Goal: Task Accomplishment & Management: Manage account settings

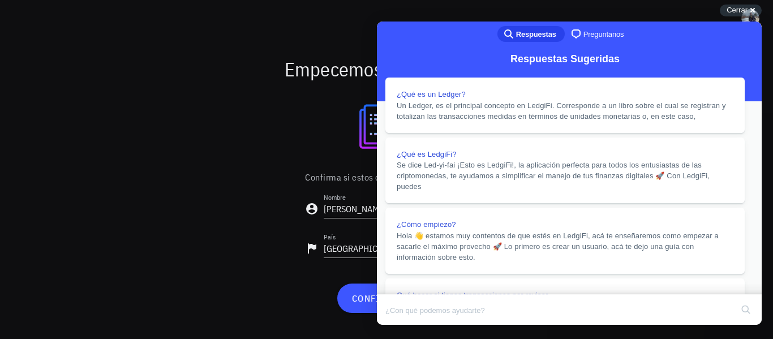
drag, startPoint x: 732, startPoint y: 41, endPoint x: 1074, endPoint y: 29, distance: 342.6
click at [398, 325] on button "Close" at bounding box center [388, 332] width 20 height 15
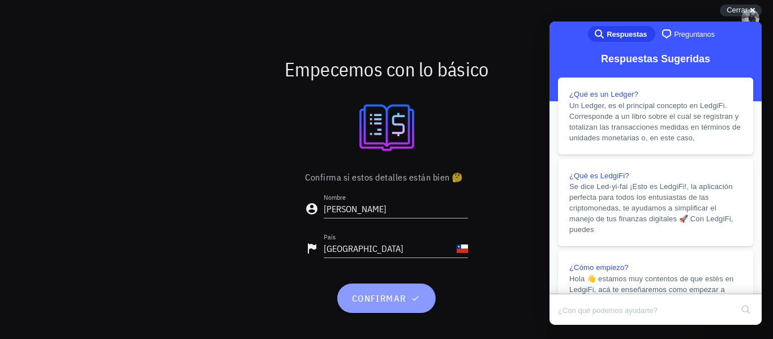
click at [417, 300] on icon "button" at bounding box center [415, 298] width 9 height 9
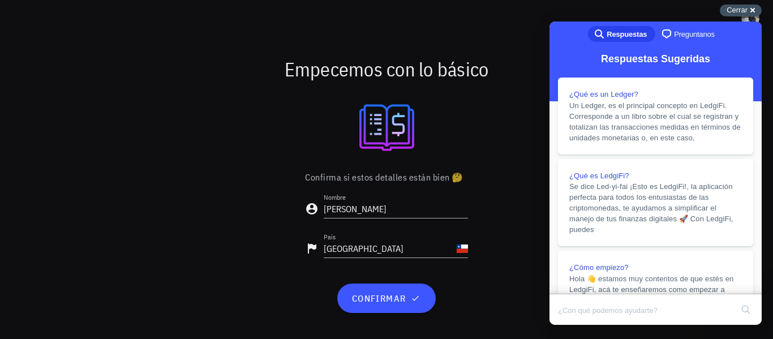
click at [740, 11] on span "Cerrar" at bounding box center [737, 10] width 21 height 8
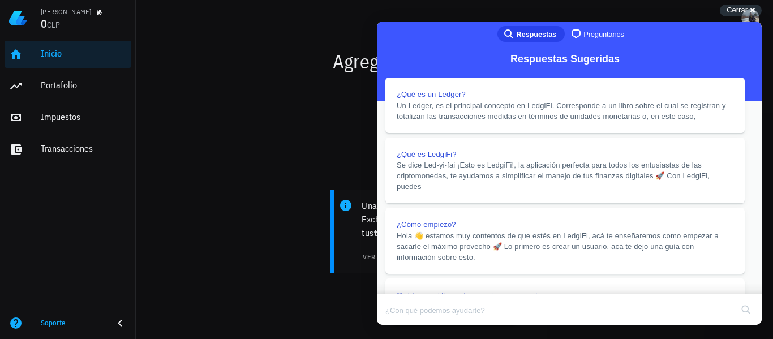
click at [398, 325] on button "Close" at bounding box center [388, 332] width 20 height 15
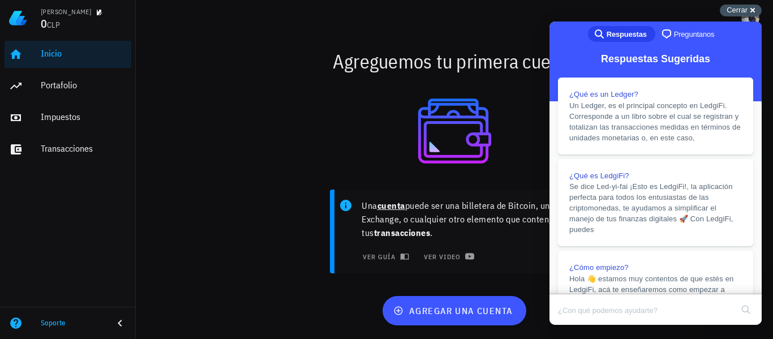
click at [729, 7] on span "Cerrar" at bounding box center [737, 10] width 21 height 8
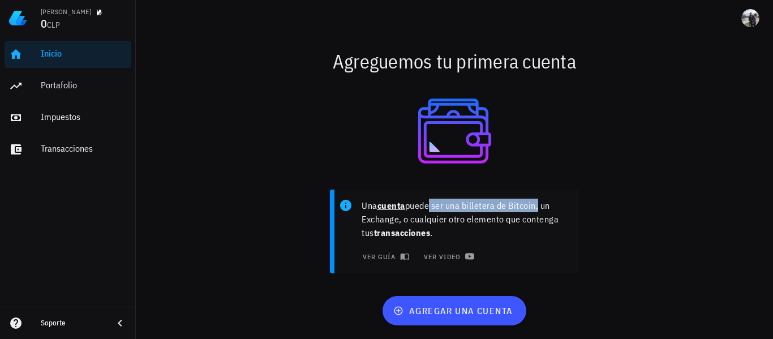
drag, startPoint x: 430, startPoint y: 206, endPoint x: 503, endPoint y: 224, distance: 74.7
click at [540, 207] on p "Una cuenta puede ser una billetera de Bitcoin, un Exchange, o cualquier otro el…" at bounding box center [466, 219] width 208 height 41
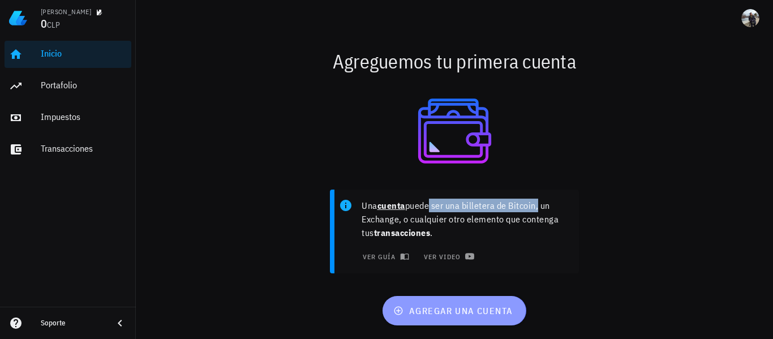
click at [493, 306] on span "agregar una cuenta" at bounding box center [454, 310] width 117 height 11
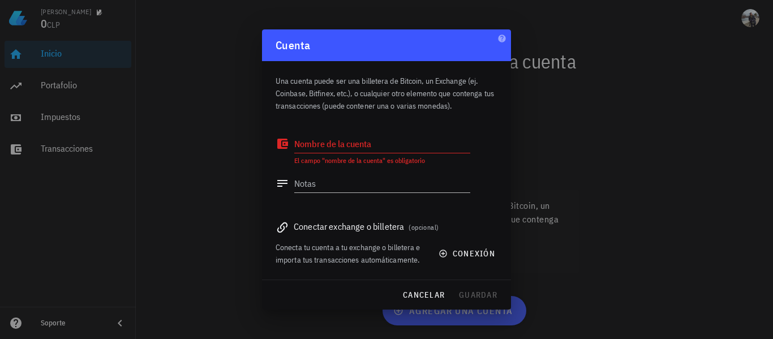
click at [564, 95] on div at bounding box center [386, 169] width 773 height 339
click at [427, 228] on span "(opcional)" at bounding box center [424, 227] width 30 height 8
click at [437, 257] on button "conexión" at bounding box center [468, 253] width 72 height 20
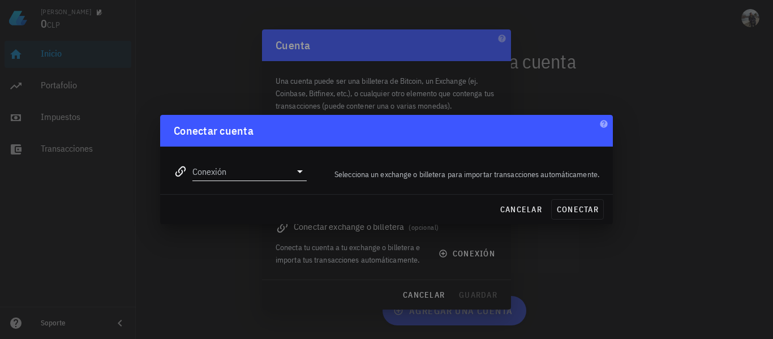
click at [298, 171] on icon at bounding box center [300, 171] width 6 height 3
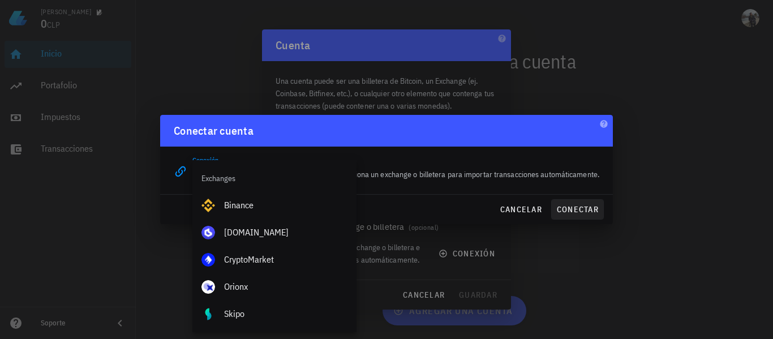
click at [577, 205] on div "cancelar conectar" at bounding box center [386, 209] width 453 height 29
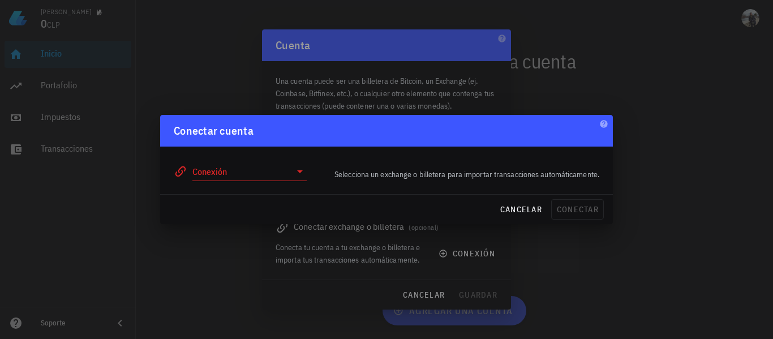
click at [302, 179] on div "Conexión" at bounding box center [249, 171] width 114 height 18
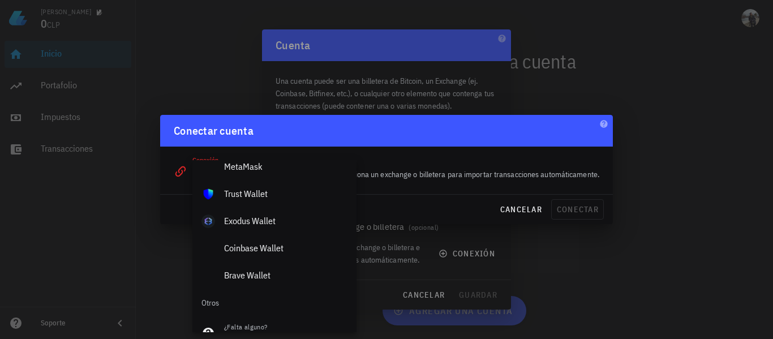
scroll to position [781, 0]
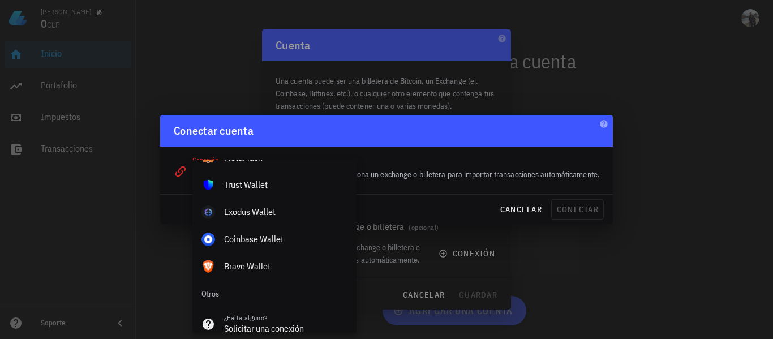
click at [532, 198] on div "cancelar conectar" at bounding box center [386, 209] width 453 height 29
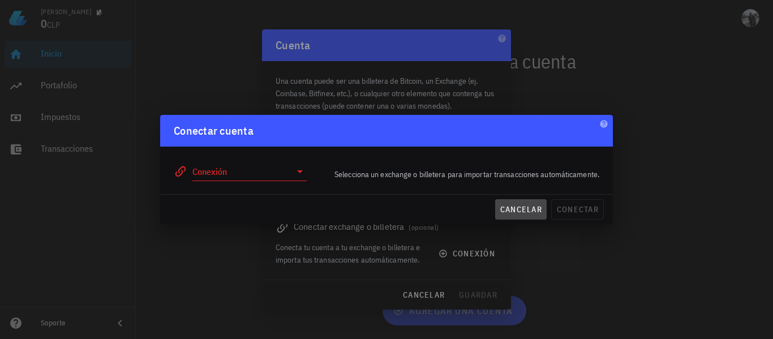
click at [533, 207] on span "cancelar" at bounding box center [521, 209] width 42 height 10
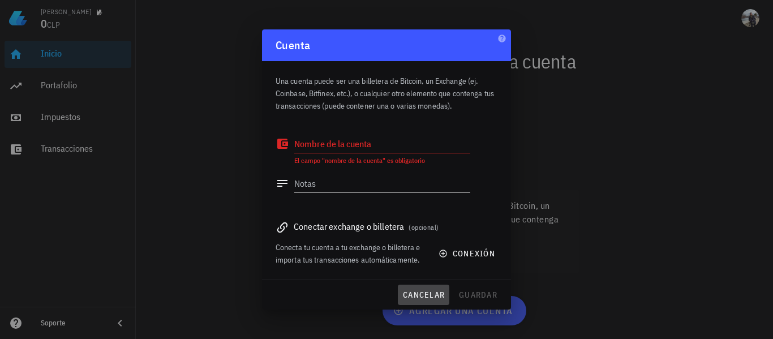
drag, startPoint x: 435, startPoint y: 298, endPoint x: 423, endPoint y: 294, distance: 12.4
click at [434, 298] on span "cancelar" at bounding box center [423, 295] width 42 height 10
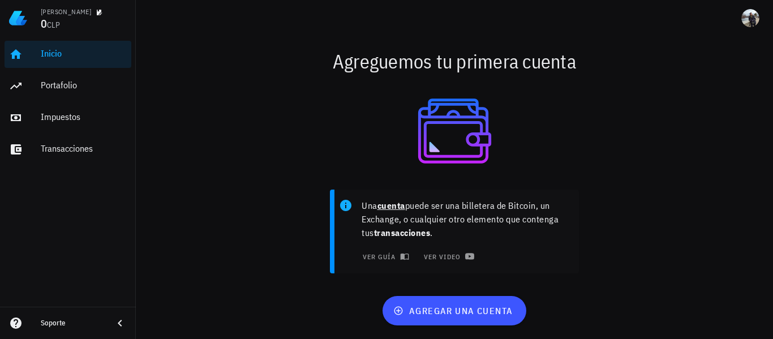
click at [82, 71] on div "Inicio [GEOGRAPHIC_DATA] Impuestos [GEOGRAPHIC_DATA]" at bounding box center [68, 101] width 127 height 131
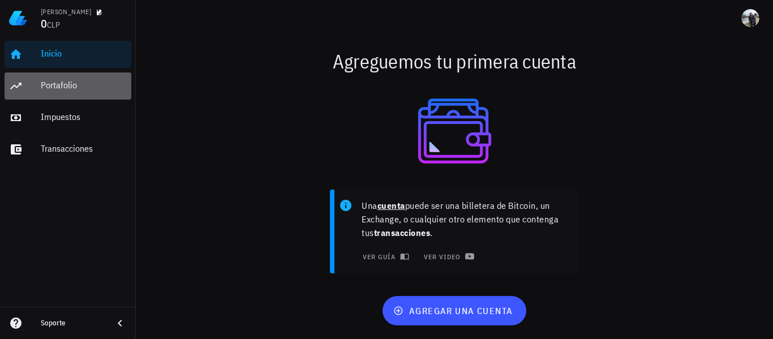
click at [83, 80] on div "Portafolio" at bounding box center [84, 85] width 86 height 25
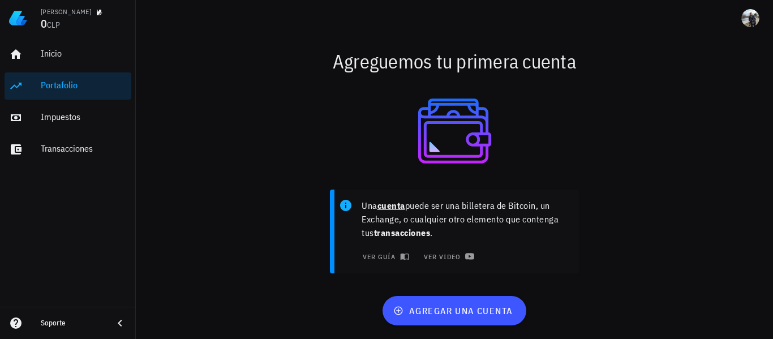
click at [57, 84] on div "Portafolio" at bounding box center [84, 85] width 86 height 11
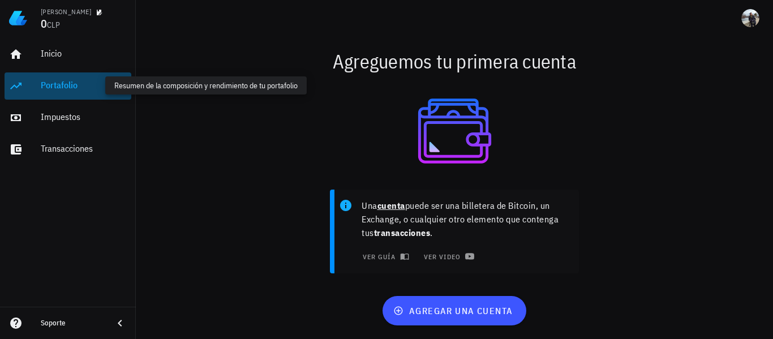
click at [57, 84] on div "Portafolio" at bounding box center [84, 85] width 86 height 11
click at [41, 82] on div "Portafolio" at bounding box center [84, 85] width 86 height 11
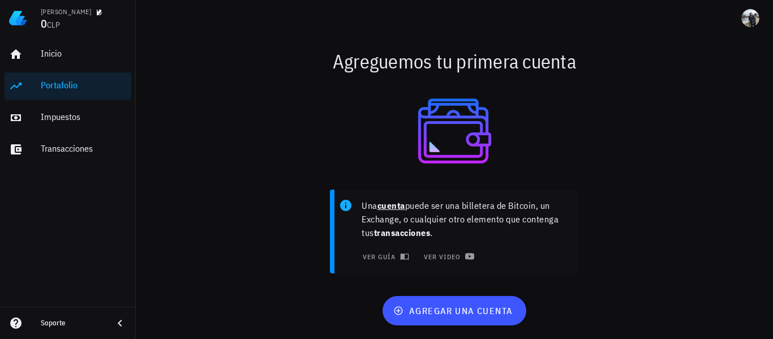
click at [28, 38] on div "Inicio [GEOGRAPHIC_DATA] Impuestos [GEOGRAPHIC_DATA]" at bounding box center [68, 101] width 127 height 131
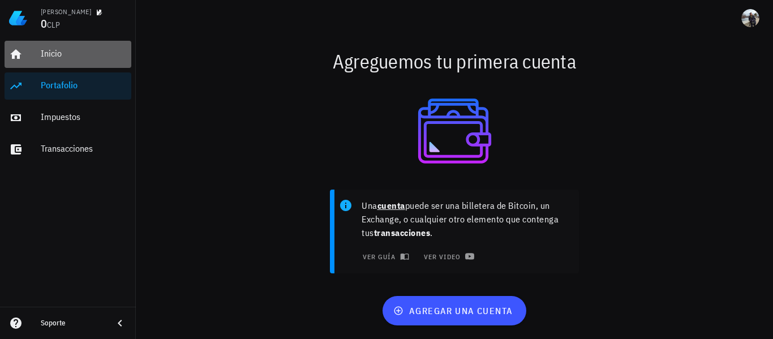
click at [27, 51] on link "Inicio" at bounding box center [68, 54] width 127 height 27
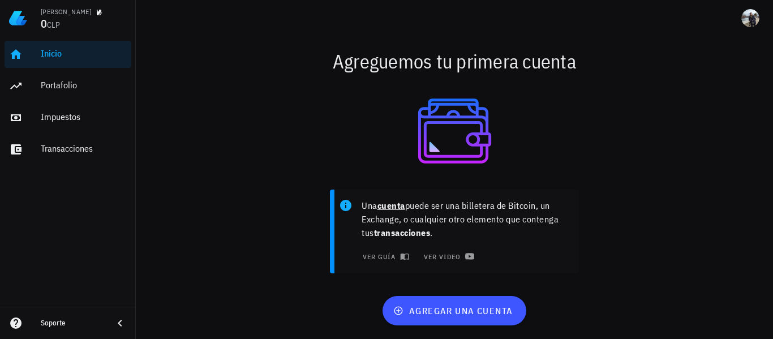
click at [56, 25] on span "CLP" at bounding box center [53, 25] width 13 height 10
click at [93, 8] on button "button" at bounding box center [98, 12] width 11 height 11
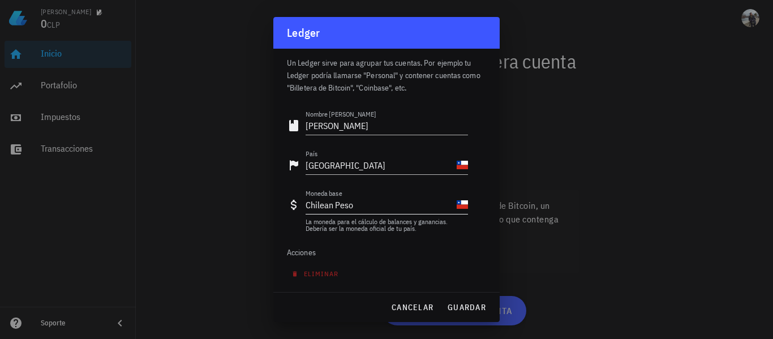
scroll to position [7, 0]
click at [353, 207] on div "Chilean Peso" at bounding box center [380, 204] width 149 height 18
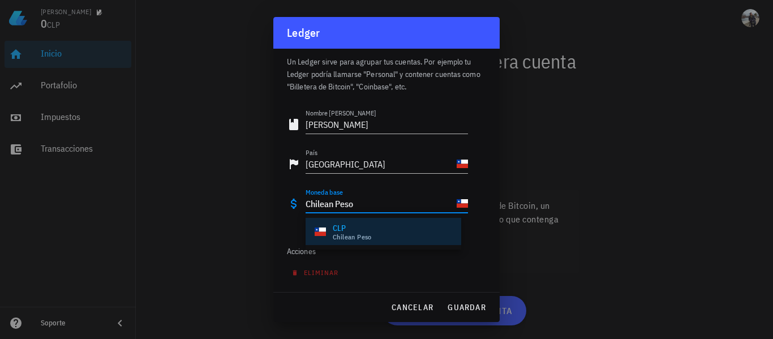
scroll to position [1, 0]
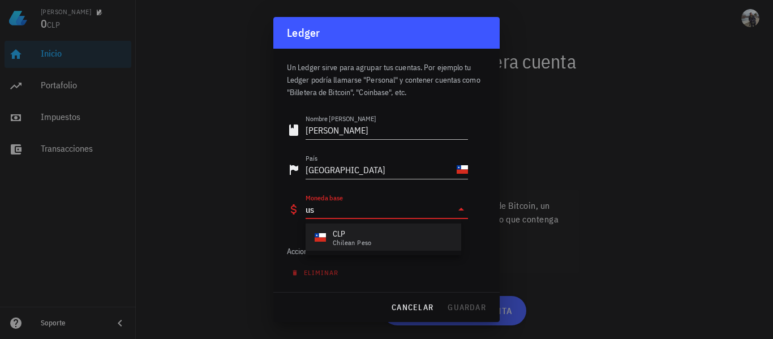
type input "usd"
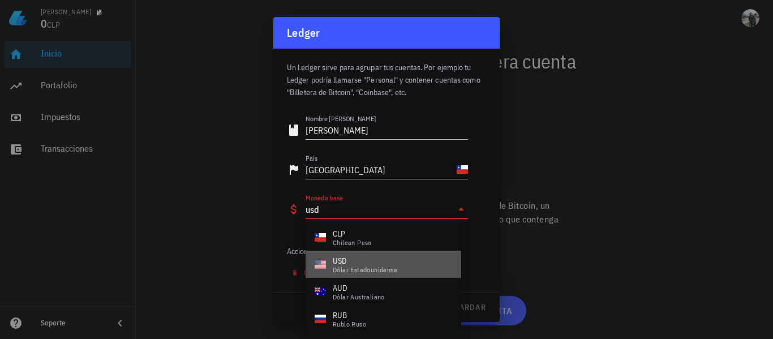
click at [376, 270] on div "dólar estadounidense" at bounding box center [365, 270] width 65 height 7
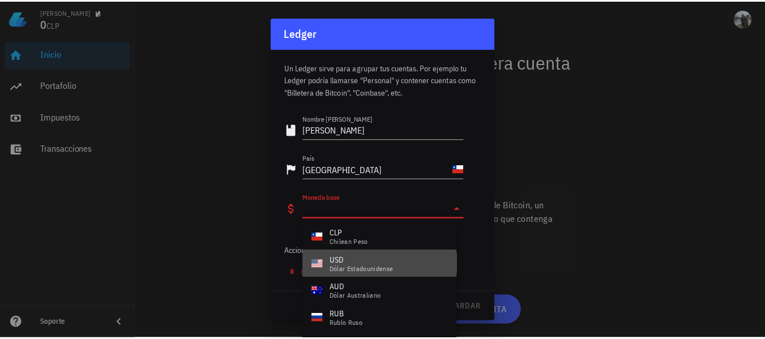
scroll to position [7, 0]
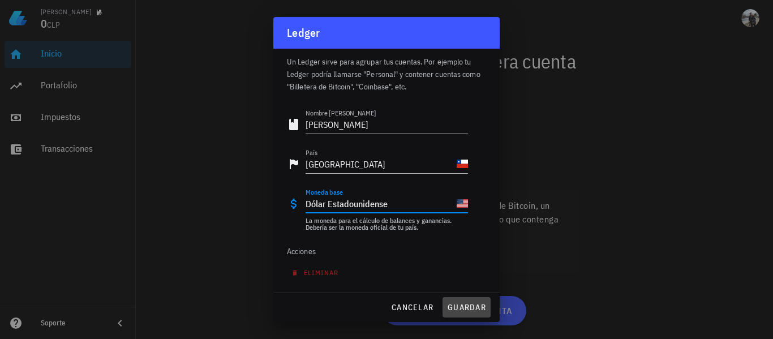
click at [456, 307] on span "guardar" at bounding box center [466, 307] width 39 height 10
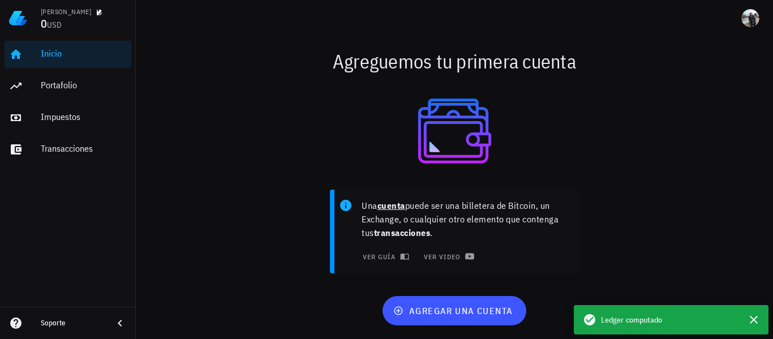
click at [625, 265] on div "Una cuenta puede ser una billetera de Bitcoin, un Exchange, o cualquier otro el…" at bounding box center [454, 236] width 637 height 106
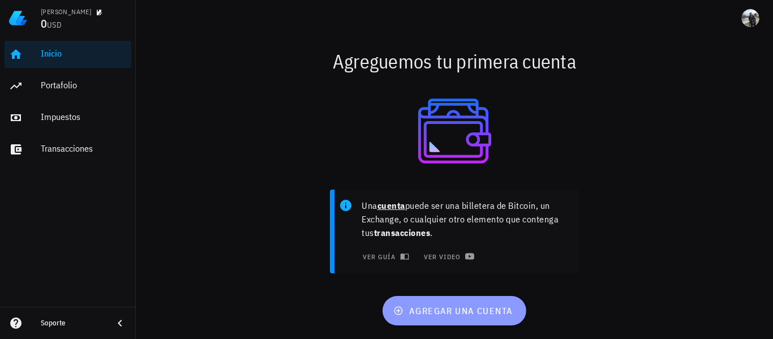
click at [434, 321] on button "agregar una cuenta" at bounding box center [454, 310] width 143 height 29
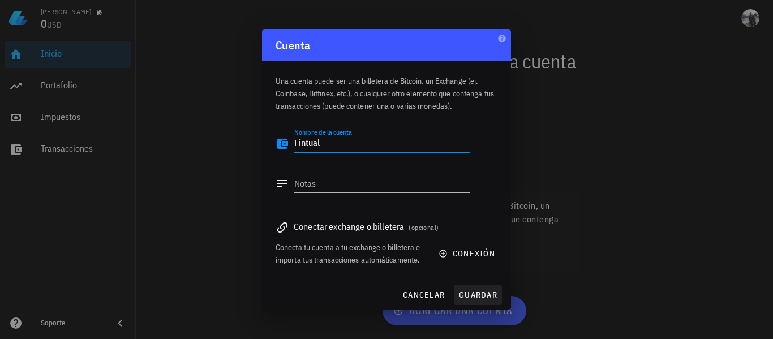
type textarea "Fintual"
click at [474, 289] on button "guardar" at bounding box center [478, 295] width 48 height 20
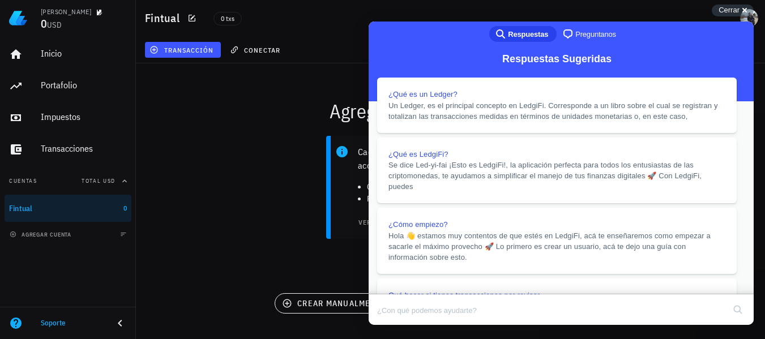
click at [389, 325] on button "Close" at bounding box center [379, 332] width 20 height 15
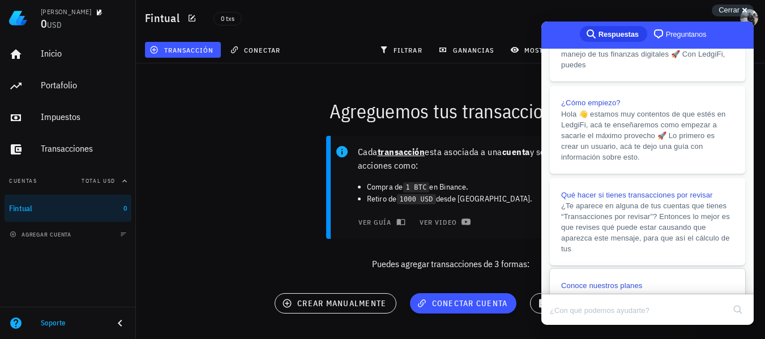
scroll to position [304, 0]
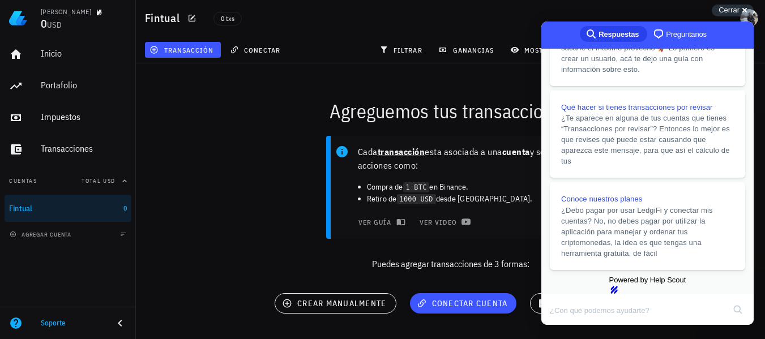
click at [458, 255] on div "Cada transacción esta asociada a una cuenta y son acciones como: Compra de 1 BT…" at bounding box center [450, 207] width 642 height 157
click at [731, 6] on span "Cerrar" at bounding box center [728, 10] width 21 height 8
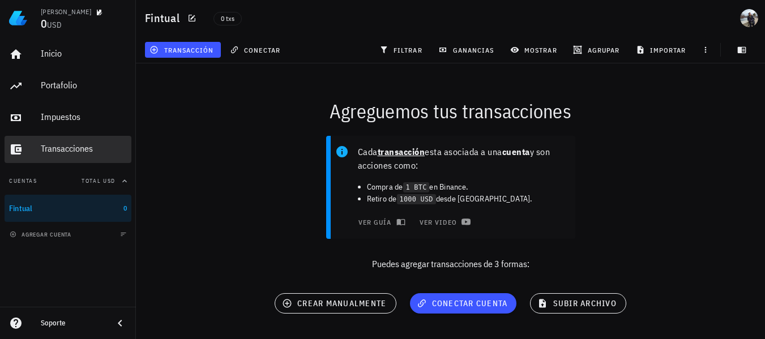
click at [28, 148] on link "Transacciones" at bounding box center [68, 149] width 127 height 27
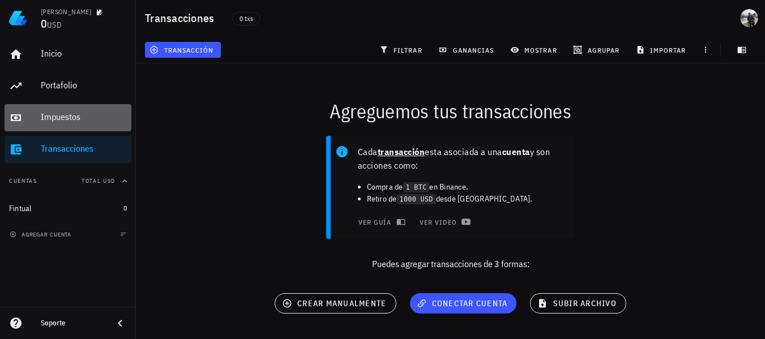
click at [40, 114] on link "Impuestos" at bounding box center [68, 117] width 127 height 27
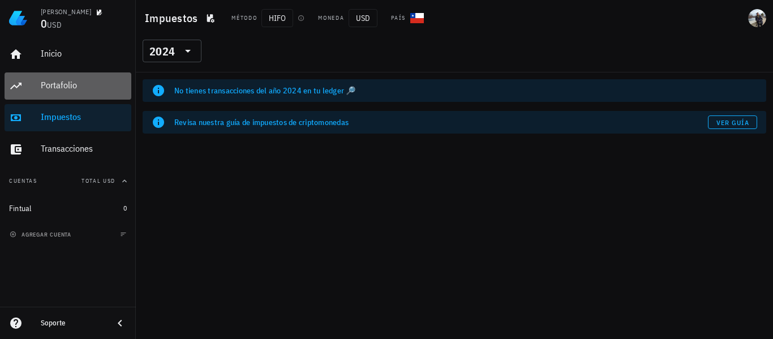
click at [45, 93] on div "Portafolio" at bounding box center [84, 85] width 86 height 25
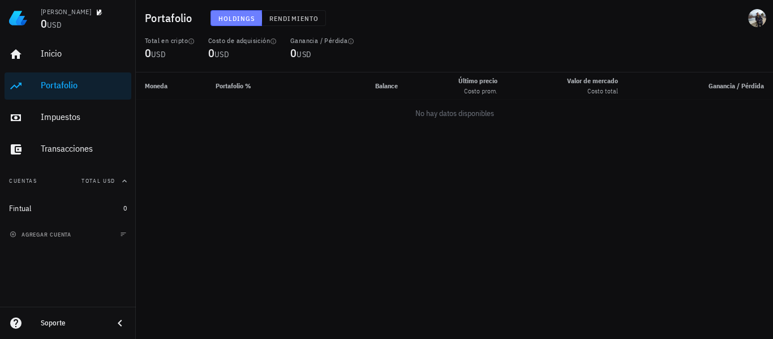
click at [238, 13] on button "Holdings" at bounding box center [237, 18] width 52 height 16
click at [354, 140] on div "Moneda Portafolio % Balance Último precio Costo prom. Valor [PERSON_NAME] Costo…" at bounding box center [454, 205] width 637 height 267
click at [313, 122] on td "No hay datos disponibles" at bounding box center [454, 113] width 637 height 27
drag, startPoint x: 230, startPoint y: 125, endPoint x: 183, endPoint y: 126, distance: 47.0
click at [209, 127] on div "Moneda Portafolio % Balance Último precio Costo prom. Valor [PERSON_NAME] Costo…" at bounding box center [454, 205] width 637 height 267
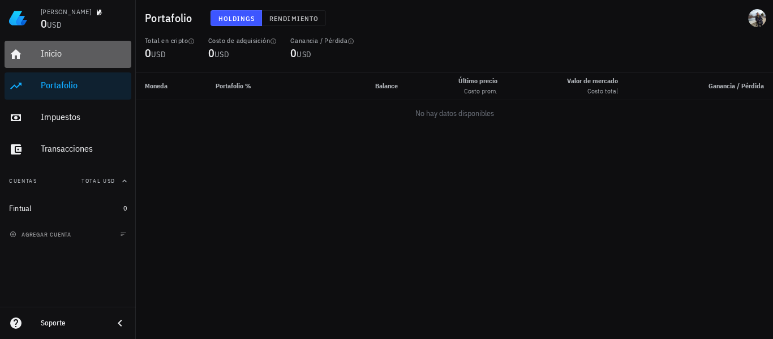
click at [72, 60] on div "Inicio" at bounding box center [84, 53] width 86 height 25
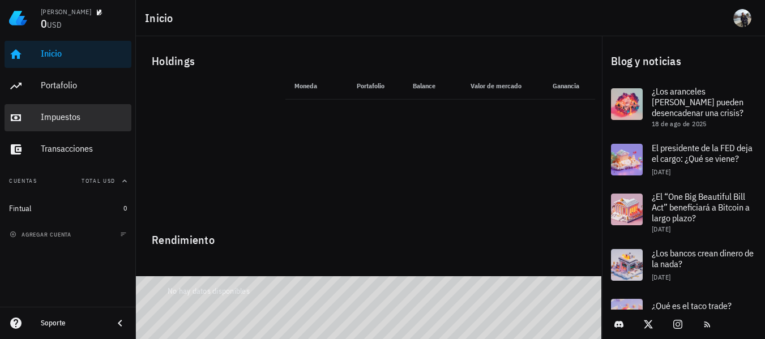
click at [74, 122] on div "Impuestos" at bounding box center [84, 116] width 86 height 11
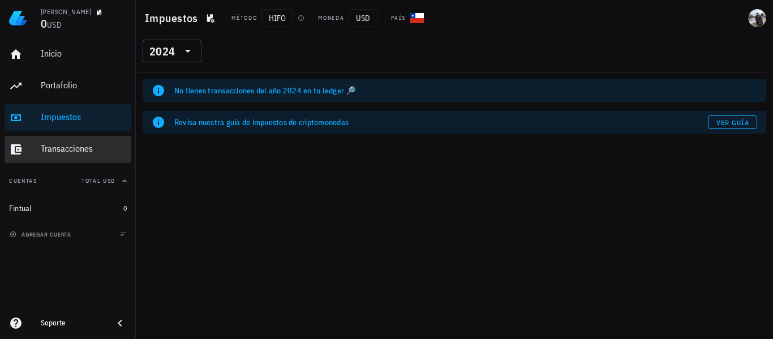
click at [77, 148] on div "Transacciones" at bounding box center [84, 148] width 86 height 11
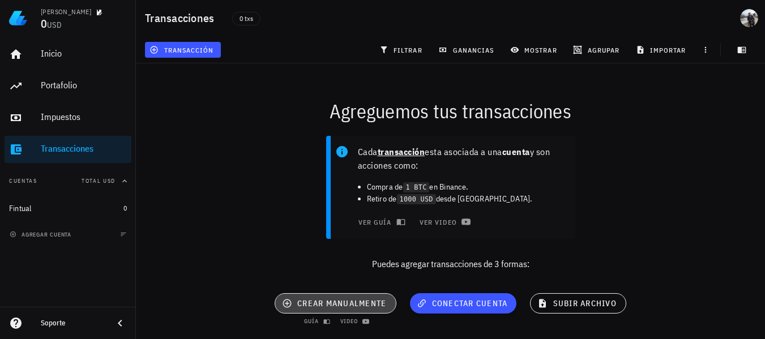
click at [365, 302] on span "crear manualmente" at bounding box center [335, 303] width 102 height 10
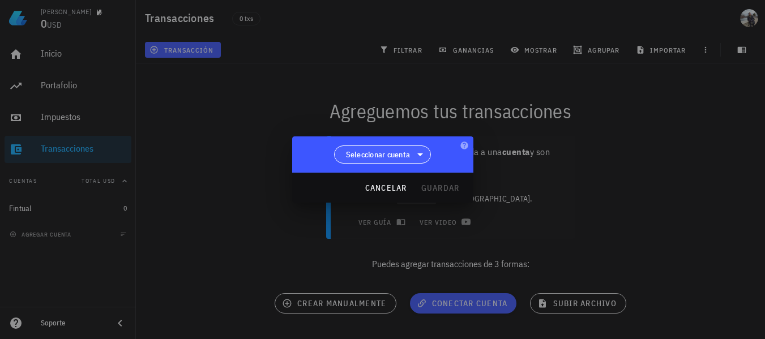
click at [392, 152] on span "Seleccionar cuenta" at bounding box center [378, 154] width 65 height 11
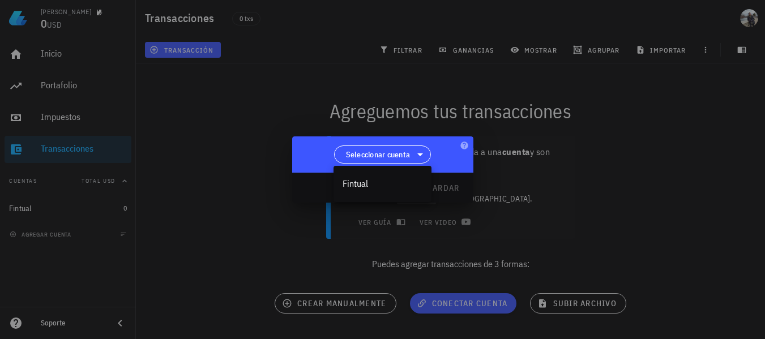
click at [396, 170] on div "Fintual" at bounding box center [382, 184] width 98 height 36
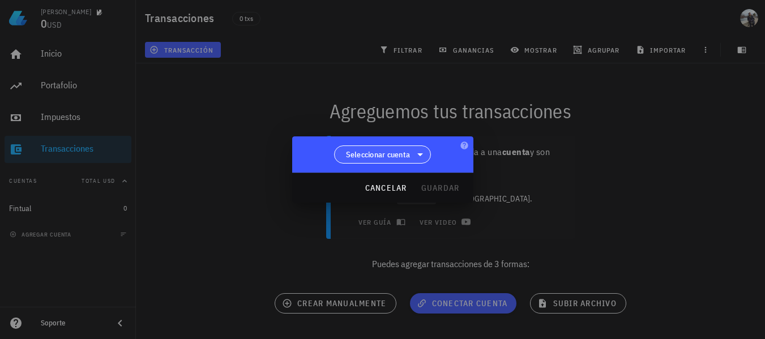
click at [395, 148] on span "Seleccionar cuenta" at bounding box center [382, 154] width 83 height 17
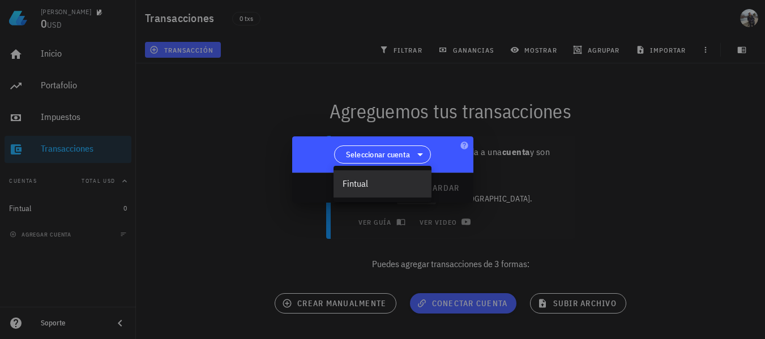
click at [394, 180] on div "Fintual" at bounding box center [382, 183] width 80 height 11
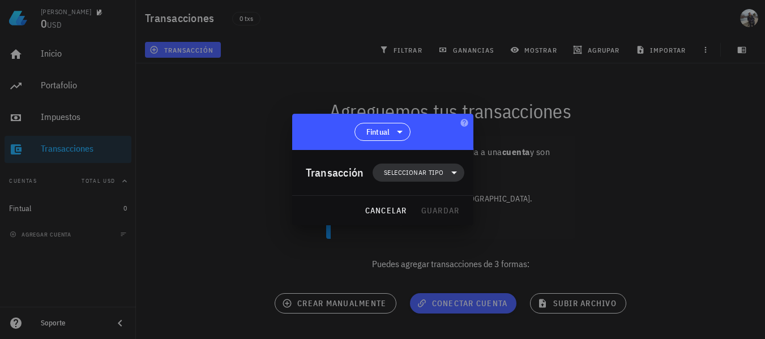
click at [424, 169] on span "Seleccionar tipo" at bounding box center [413, 172] width 59 height 11
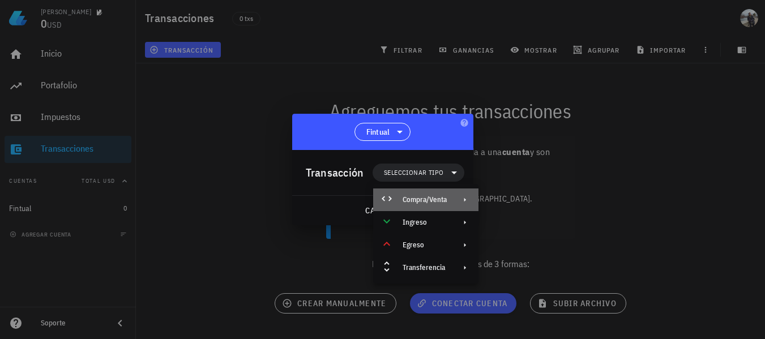
click at [433, 202] on div "Compra/Venta" at bounding box center [424, 199] width 44 height 9
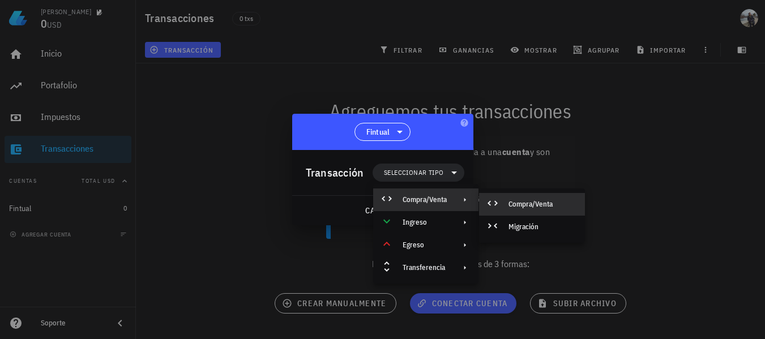
click at [546, 208] on div "Compra/Venta" at bounding box center [541, 204] width 67 height 9
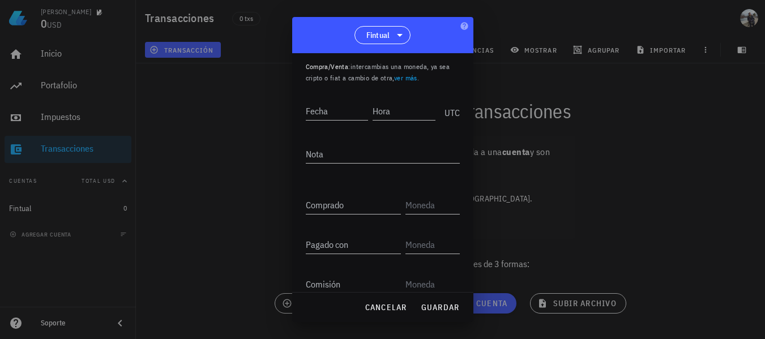
scroll to position [58, 0]
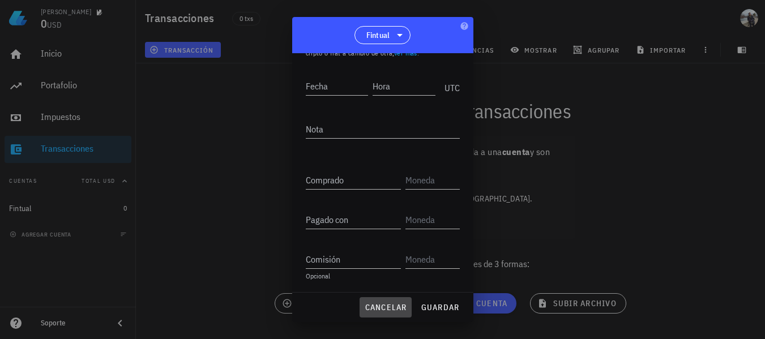
click at [385, 309] on span "cancelar" at bounding box center [385, 307] width 42 height 10
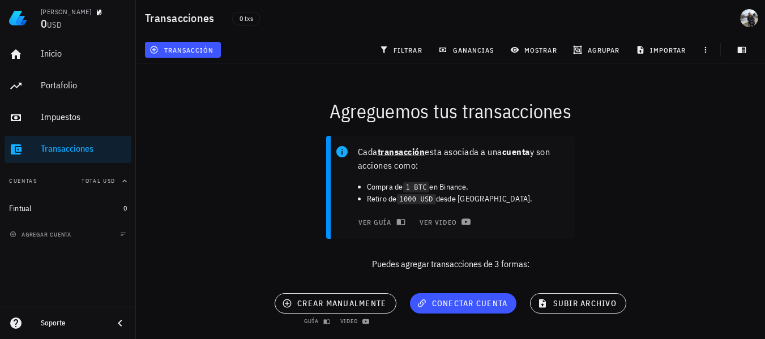
scroll to position [0, 0]
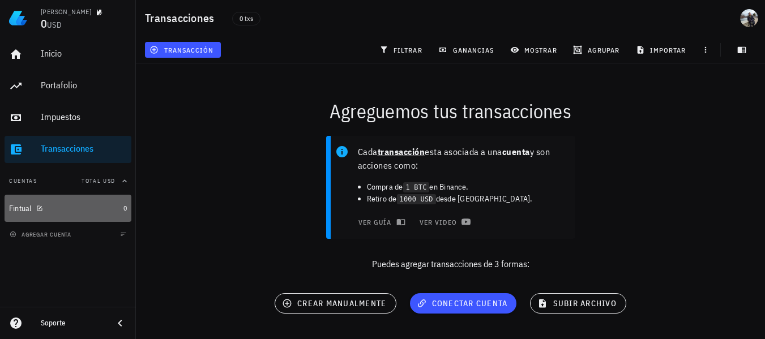
click at [57, 211] on div "Fintual" at bounding box center [64, 208] width 110 height 11
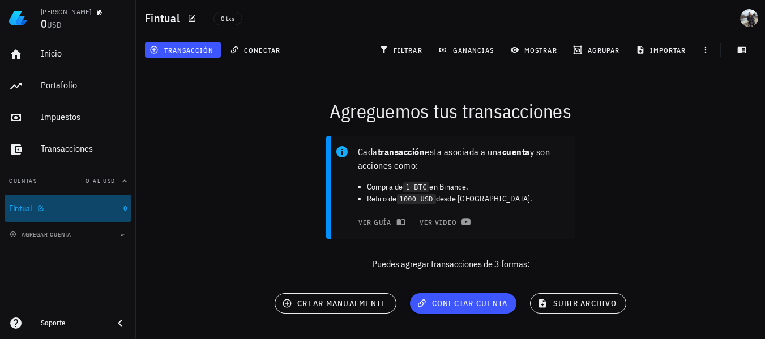
click at [74, 207] on div "Fintual" at bounding box center [64, 208] width 110 height 11
click at [114, 216] on div "Fintual" at bounding box center [64, 208] width 110 height 24
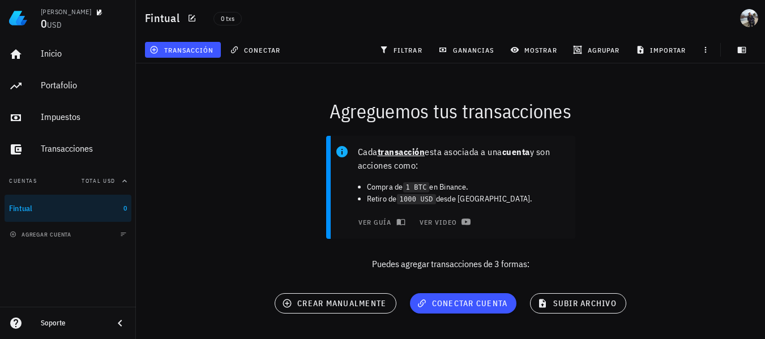
click at [59, 26] on span "USD" at bounding box center [54, 25] width 15 height 10
click at [24, 20] on img at bounding box center [18, 18] width 18 height 18
